Goal: Task Accomplishment & Management: Complete application form

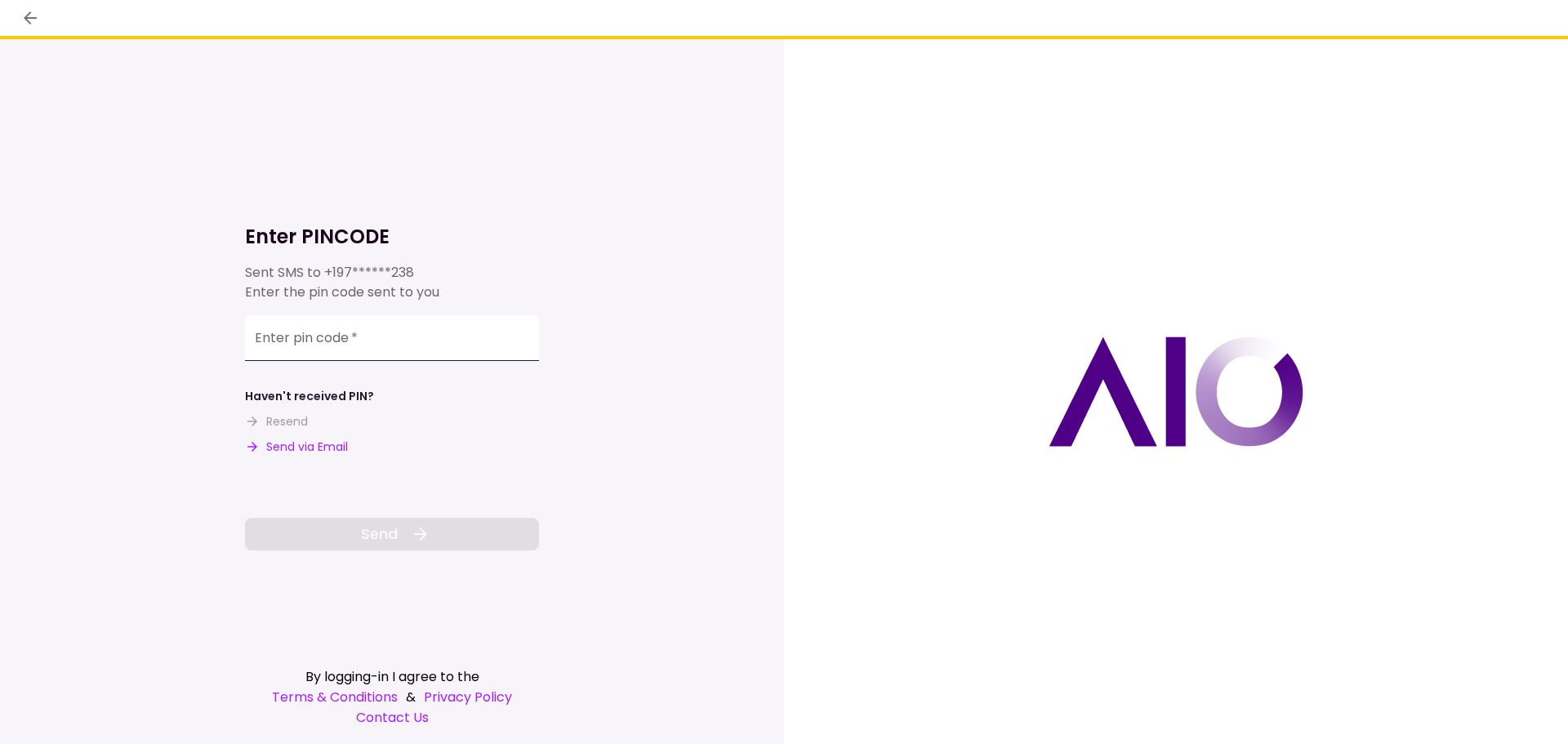
click at [324, 337] on input "Enter pin code   *" at bounding box center [392, 338] width 294 height 46
click at [321, 338] on input "Enter pin code   *" at bounding box center [392, 338] width 294 height 46
type input "******"
click at [346, 544] on button "Send" at bounding box center [392, 534] width 294 height 32
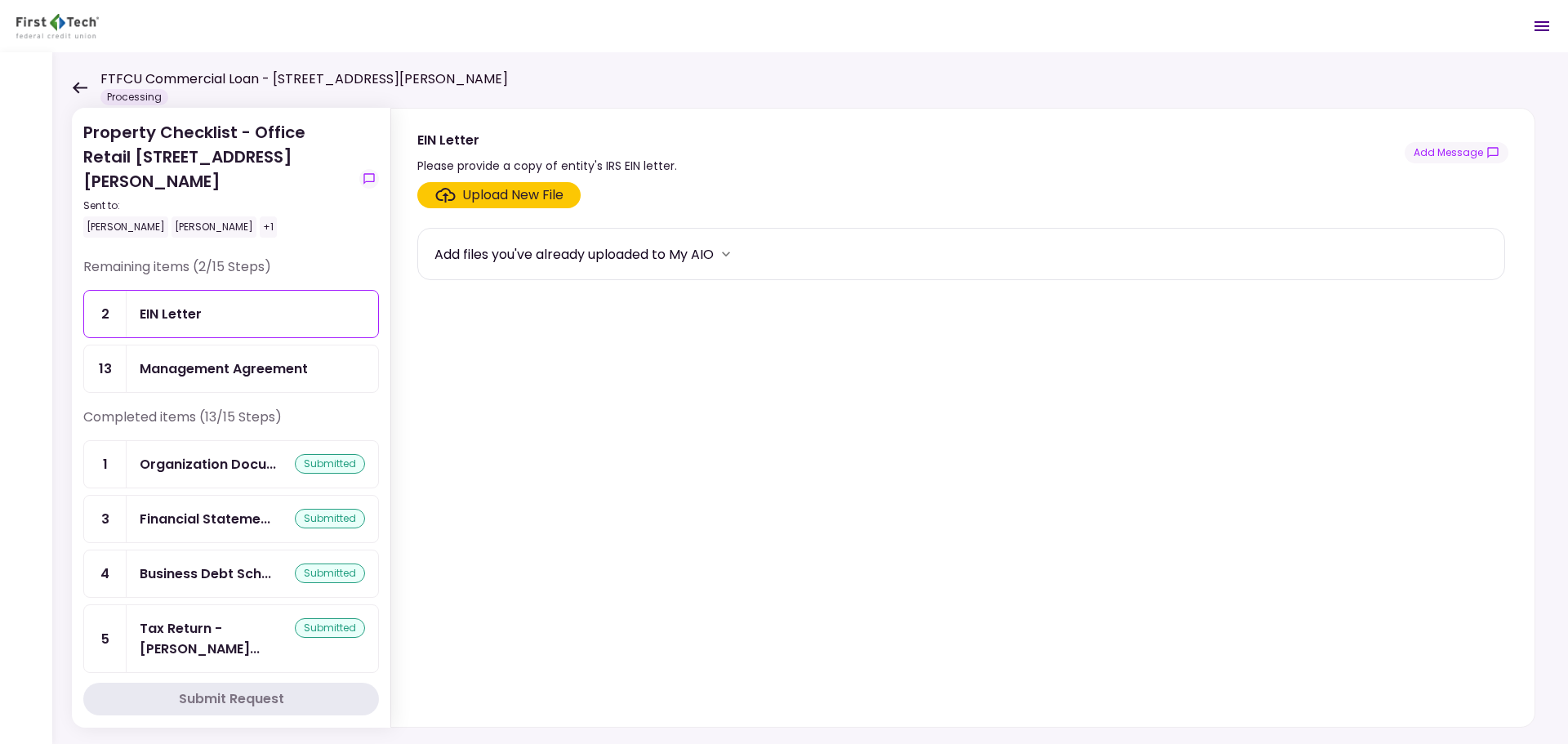
click at [174, 304] on div "EIN Letter" at bounding box center [170, 314] width 62 height 20
click at [498, 186] on div "Upload New File" at bounding box center [513, 195] width 102 height 19
click at [0, 0] on input "Upload New File" at bounding box center [0, 0] width 0 height 0
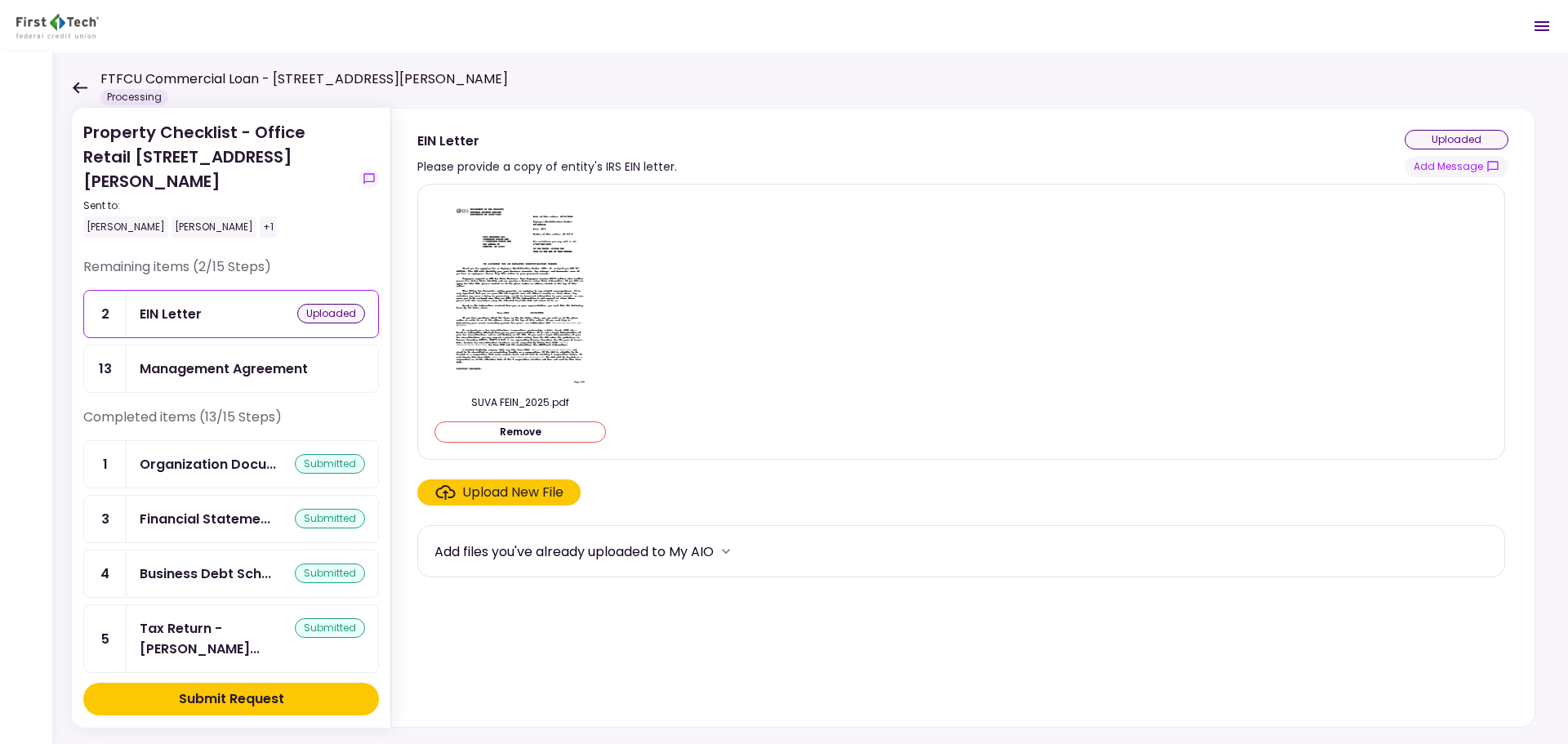
click at [270, 700] on div "Submit Request" at bounding box center [231, 698] width 105 height 19
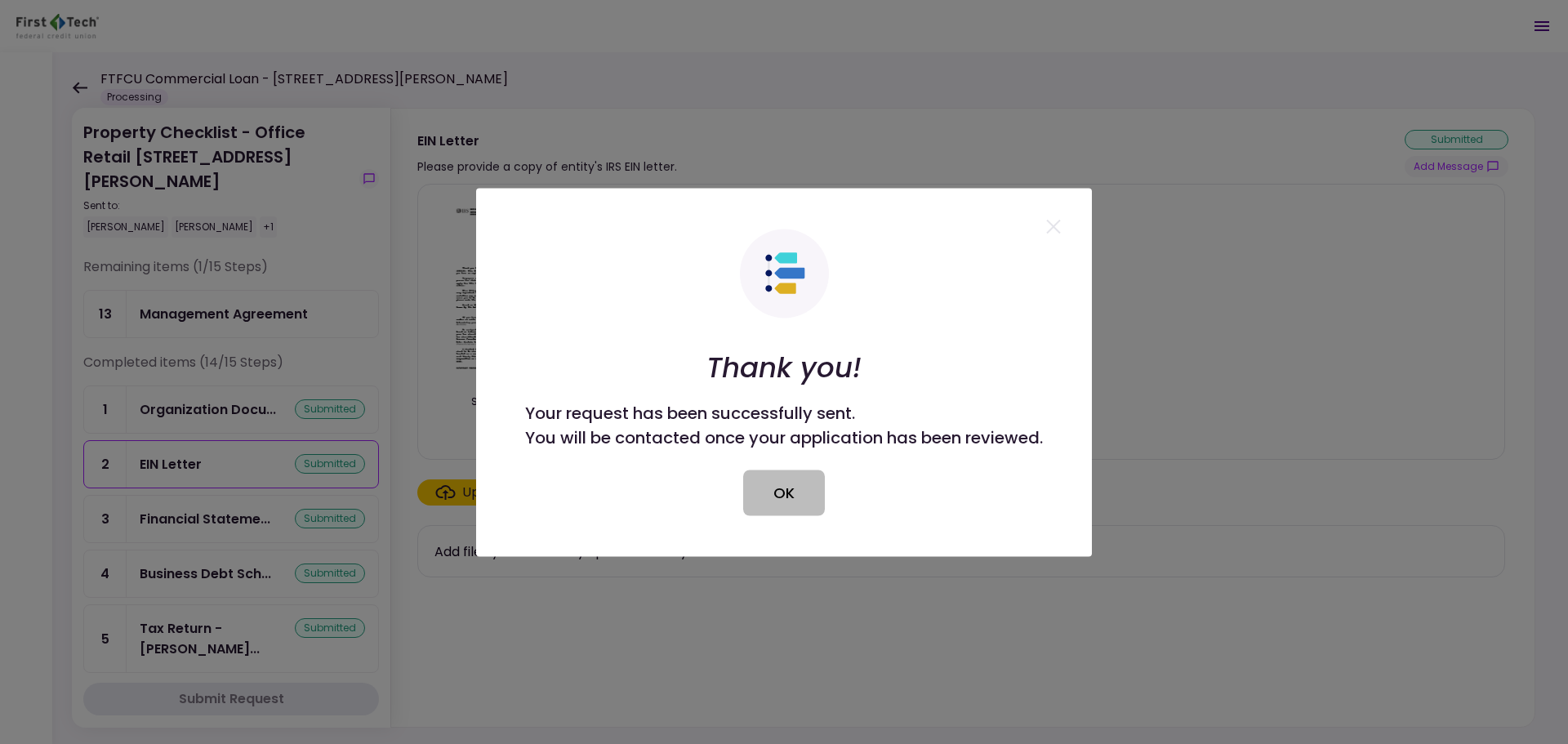
click at [798, 492] on button "OK" at bounding box center [784, 492] width 82 height 46
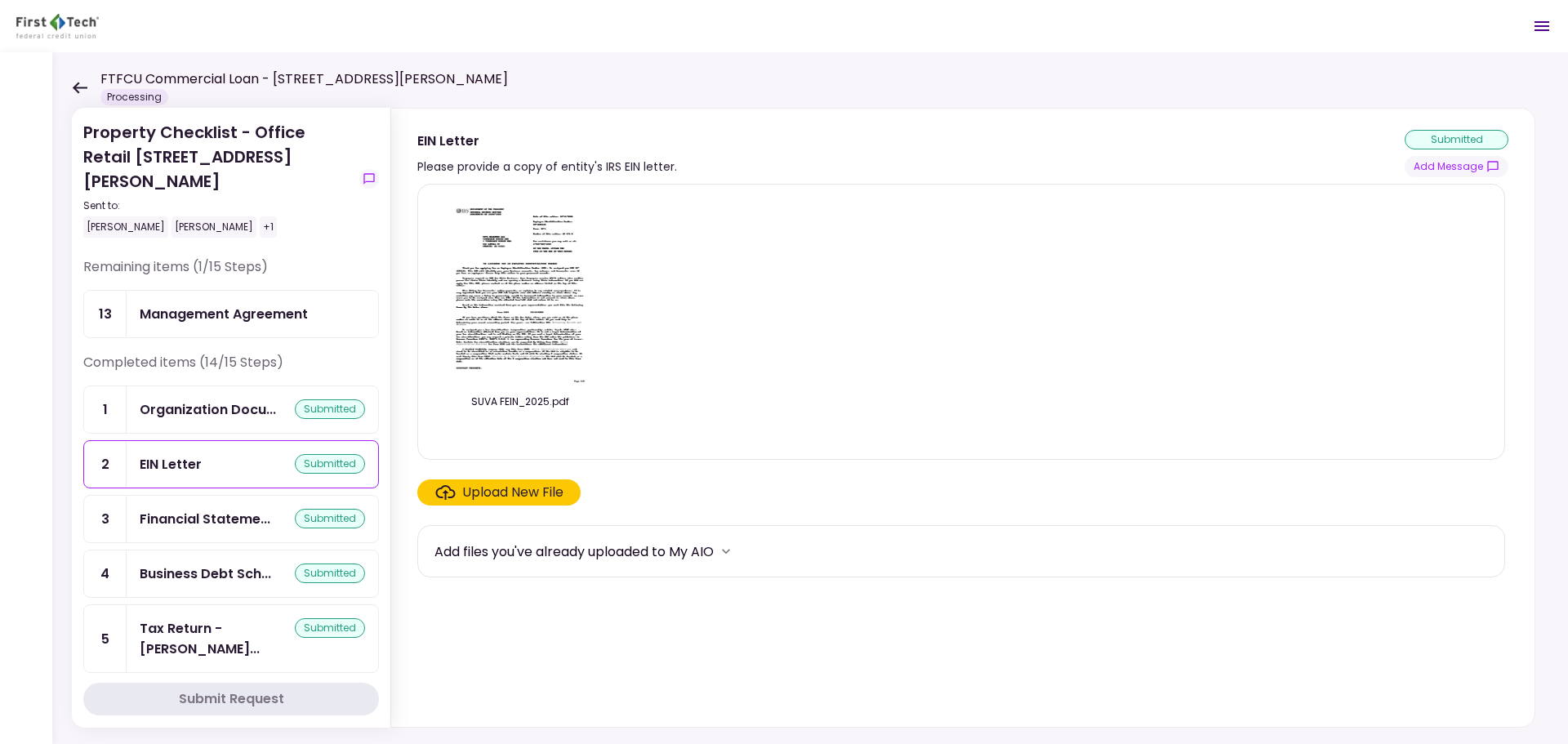
click at [265, 304] on div "Management Agreement" at bounding box center [223, 314] width 168 height 20
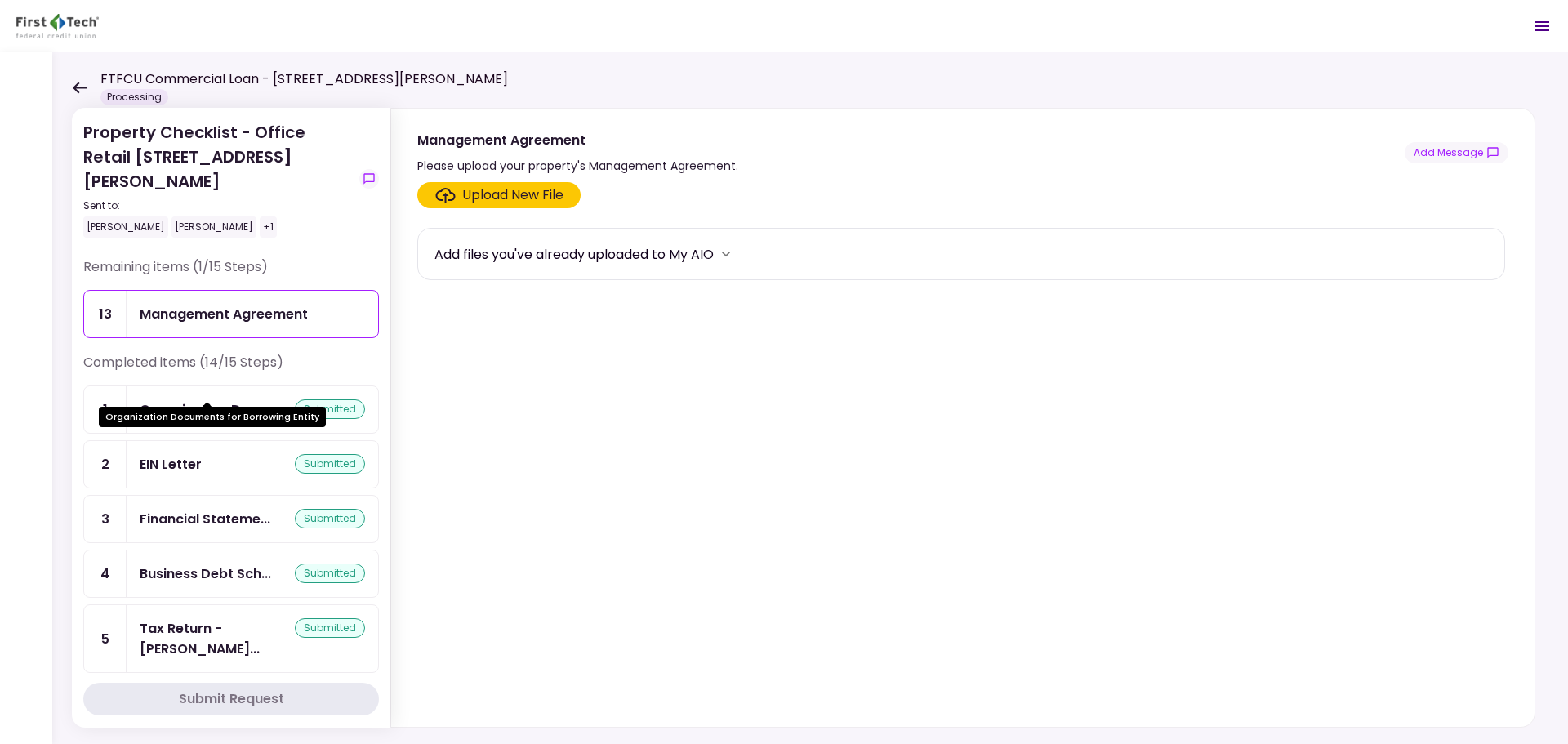
click at [234, 400] on div "Organization Docu..." at bounding box center [208, 409] width 137 height 20
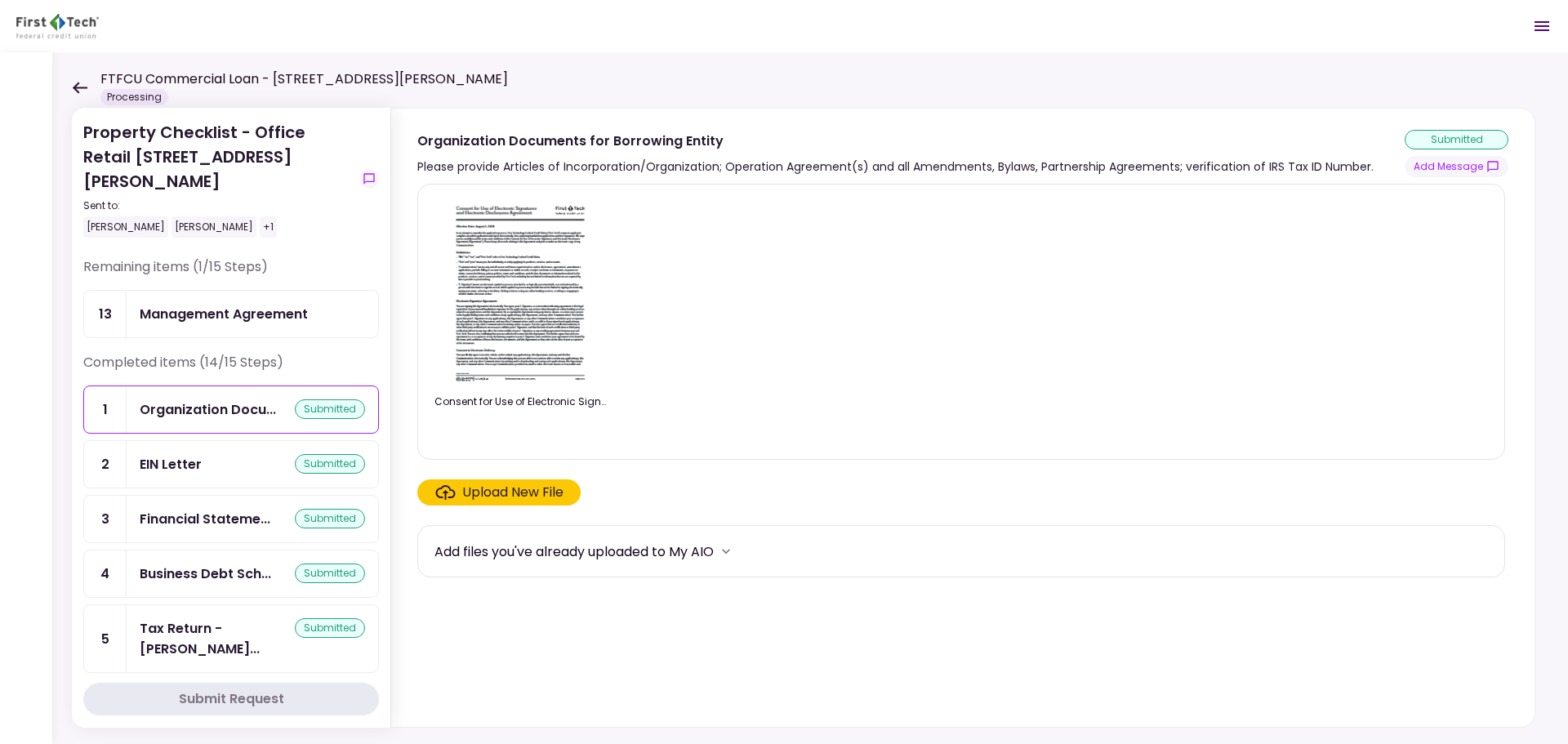
click at [70, 86] on div "Property Checklist - Office Retail [STREET_ADDRESS][PERSON_NAME] Sent to: [PERS…" at bounding box center [810, 398] width 1515 height 691
click at [78, 89] on icon at bounding box center [80, 87] width 15 height 11
